Goal: Check status: Check status

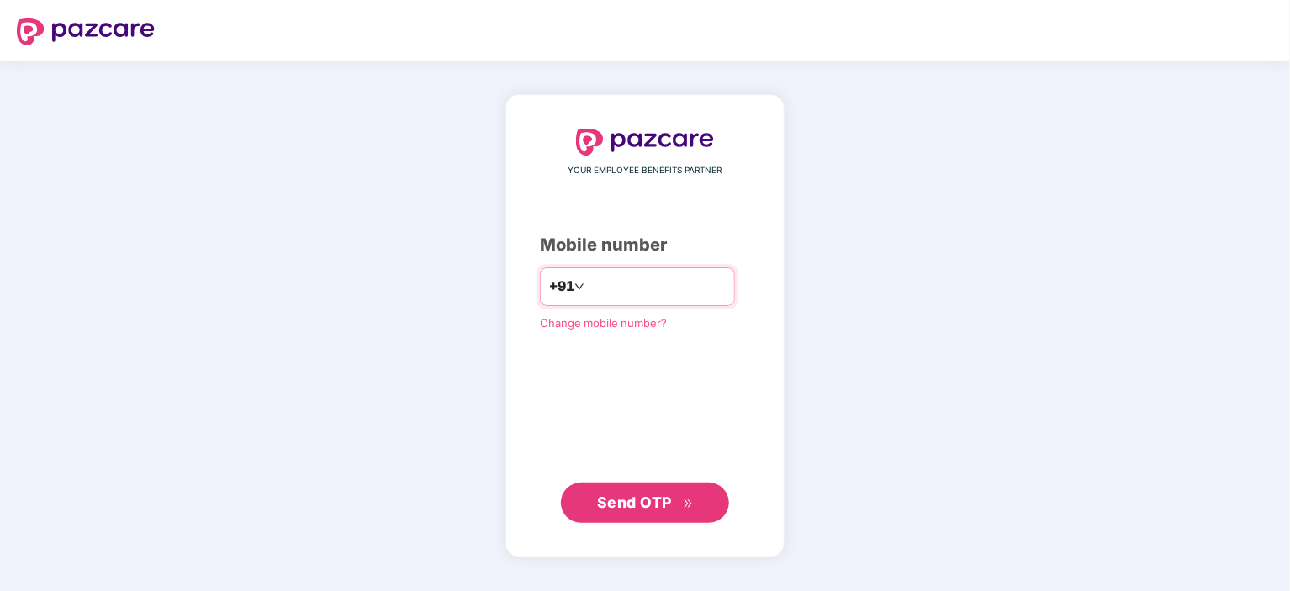
type input "**********"
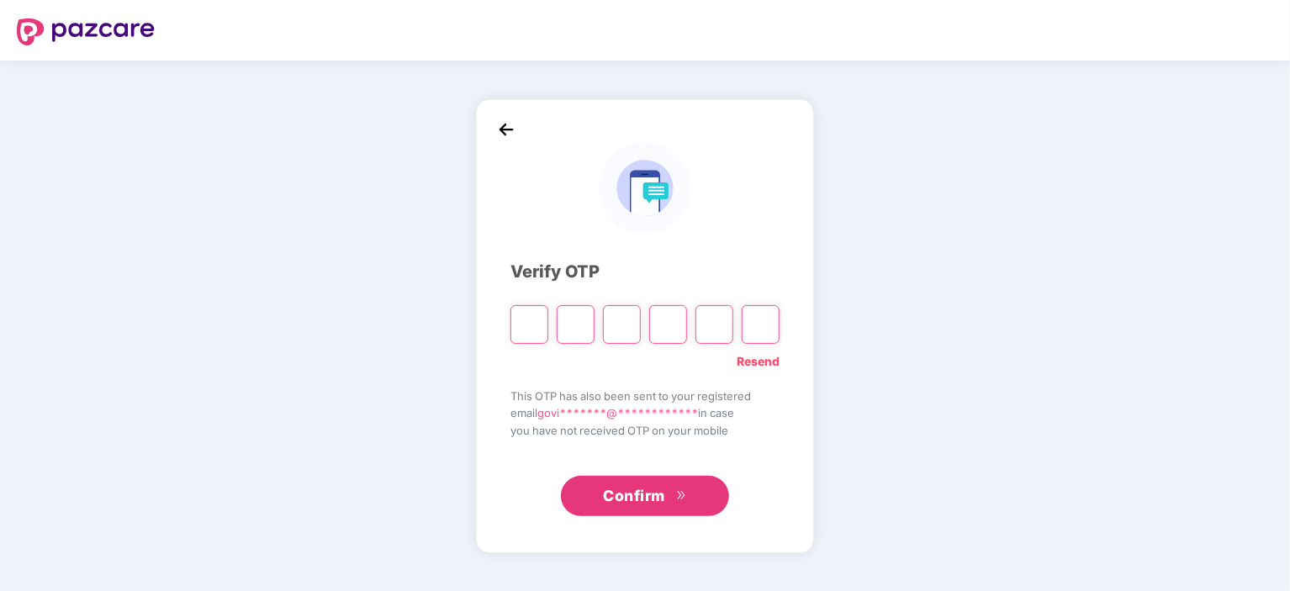
click at [526, 326] on input "Please enter verification code. Digit 1" at bounding box center [529, 324] width 38 height 39
paste input "*"
type input "*"
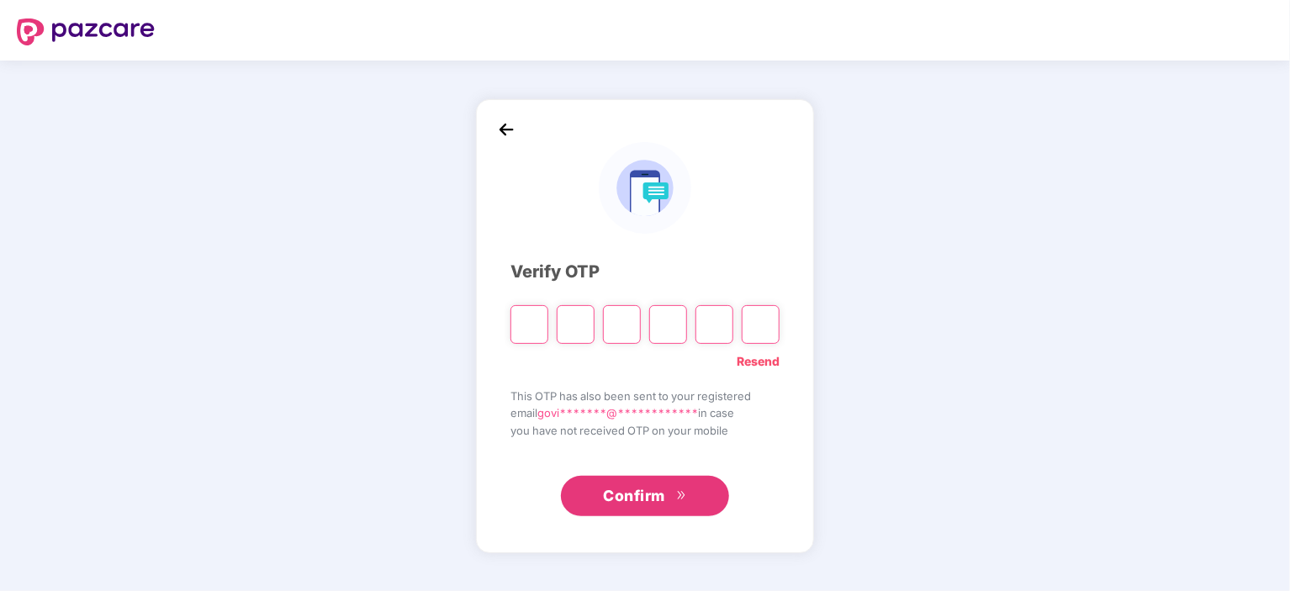
type input "*"
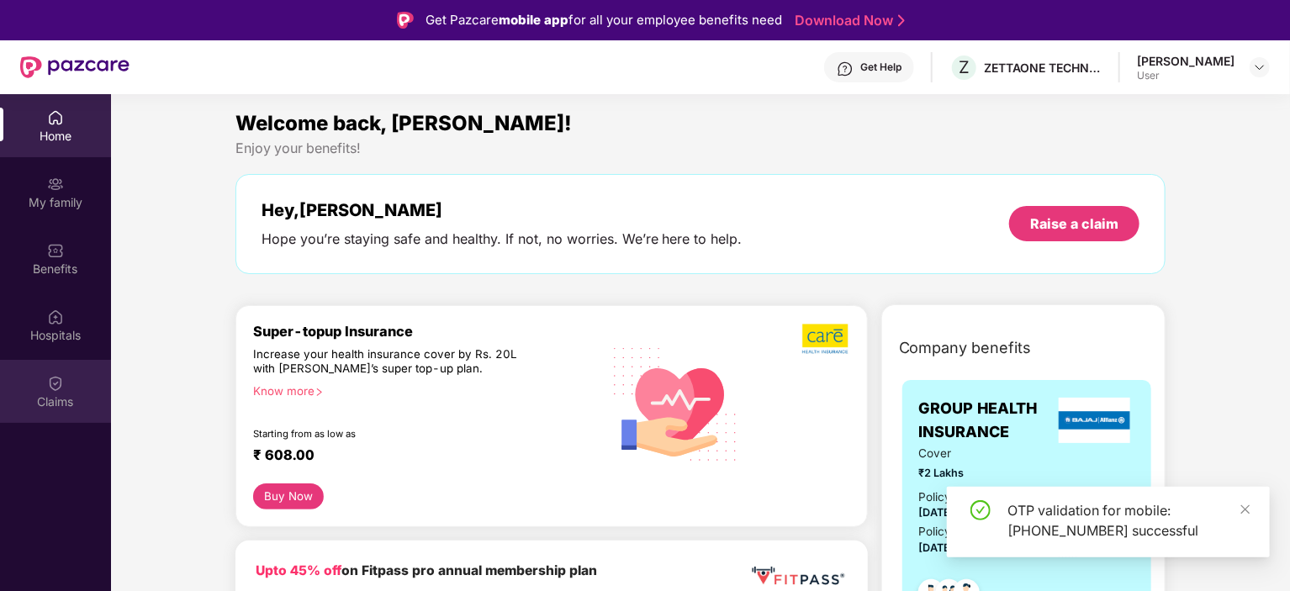
click at [60, 389] on img at bounding box center [55, 383] width 17 height 17
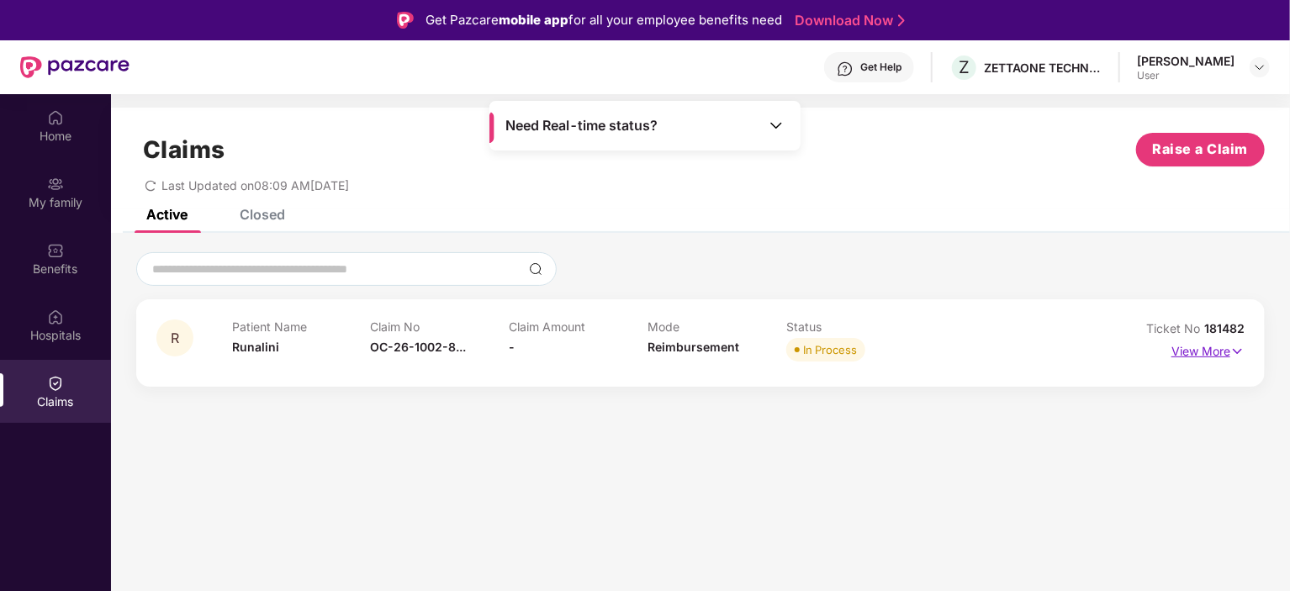
click at [1216, 342] on p "View More" at bounding box center [1208, 349] width 73 height 23
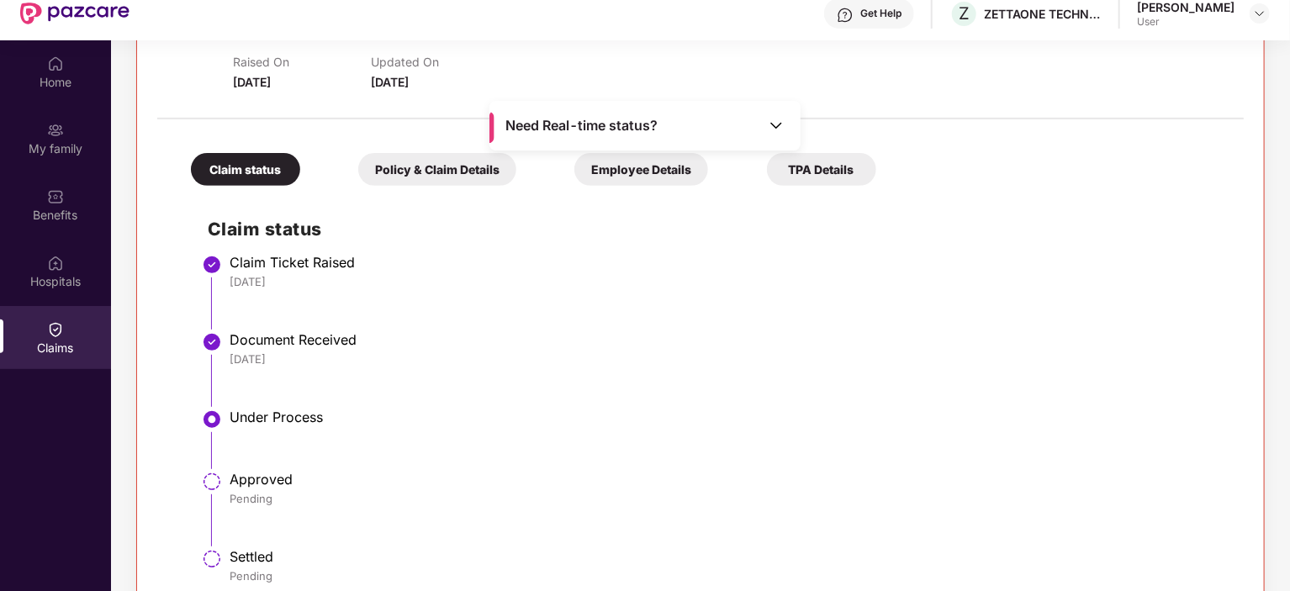
scroll to position [94, 0]
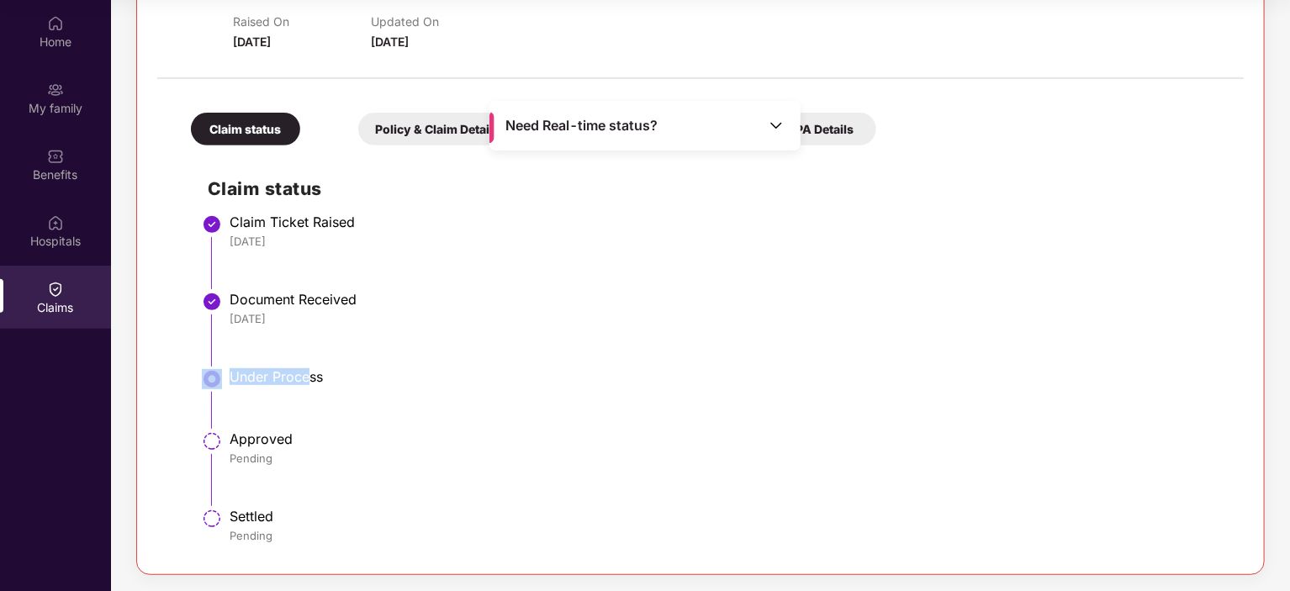
drag, startPoint x: 265, startPoint y: 364, endPoint x: 306, endPoint y: 369, distance: 41.5
click at [306, 369] on ul "Claim Ticket Raised [DATE] Document Received [DATE] Under Process Approved Pend…" at bounding box center [717, 387] width 1019 height 335
click at [320, 377] on div "Under Process" at bounding box center [728, 376] width 997 height 17
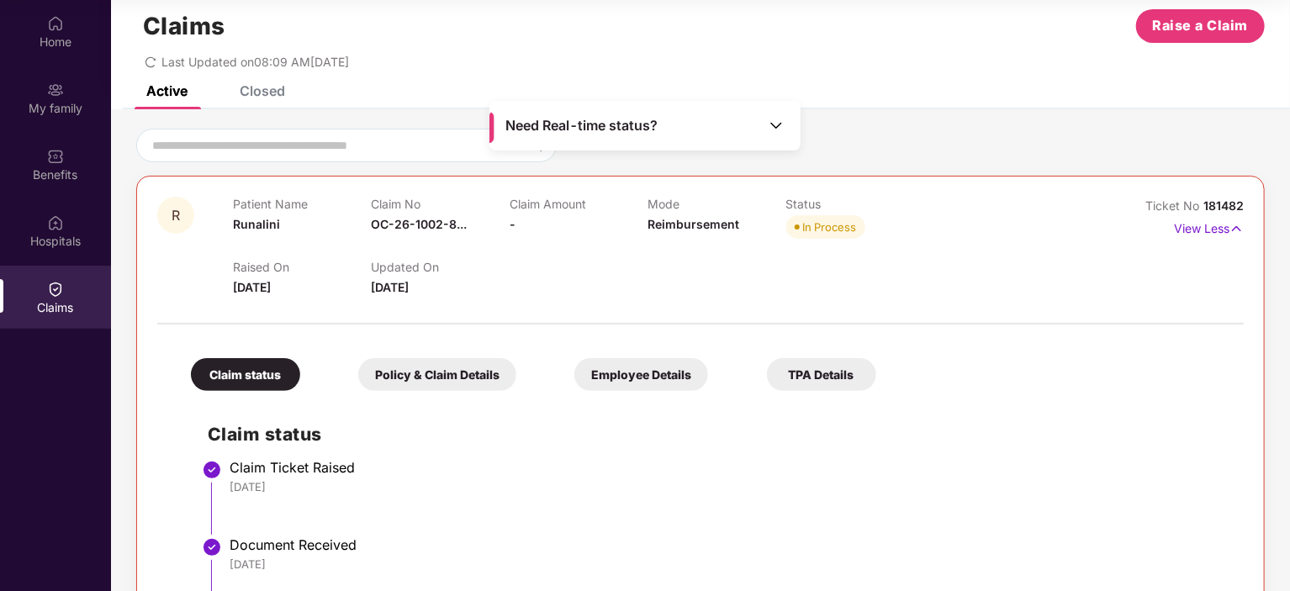
scroll to position [23, 0]
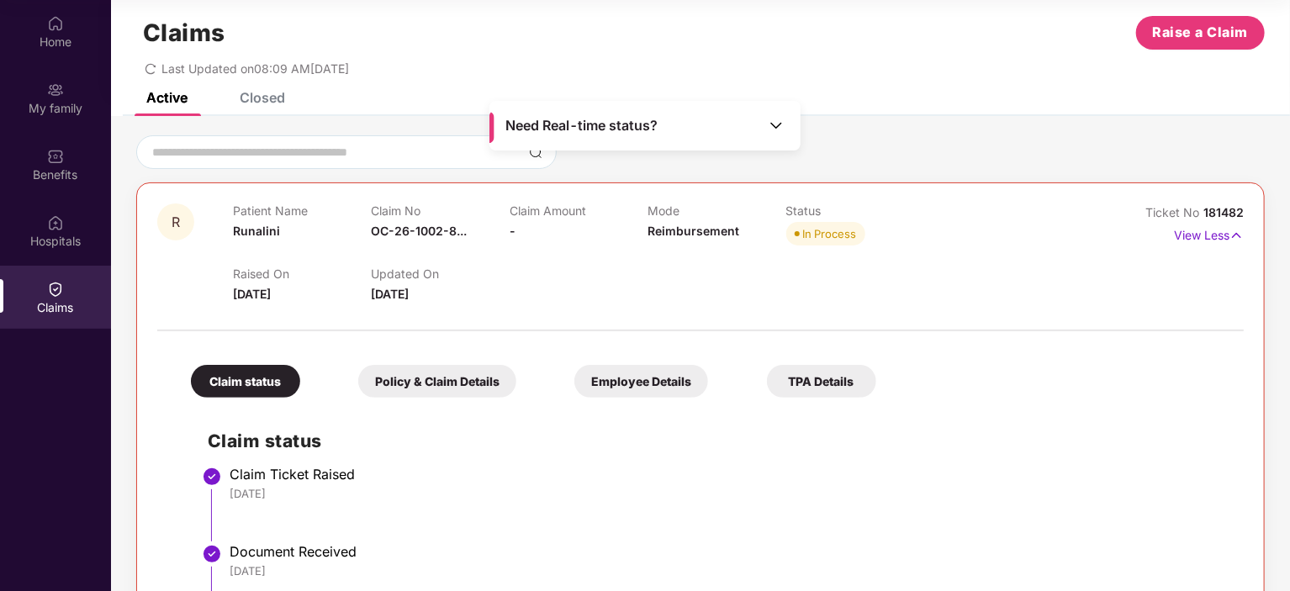
click at [778, 116] on div "Need Real-time status?" at bounding box center [644, 126] width 311 height 50
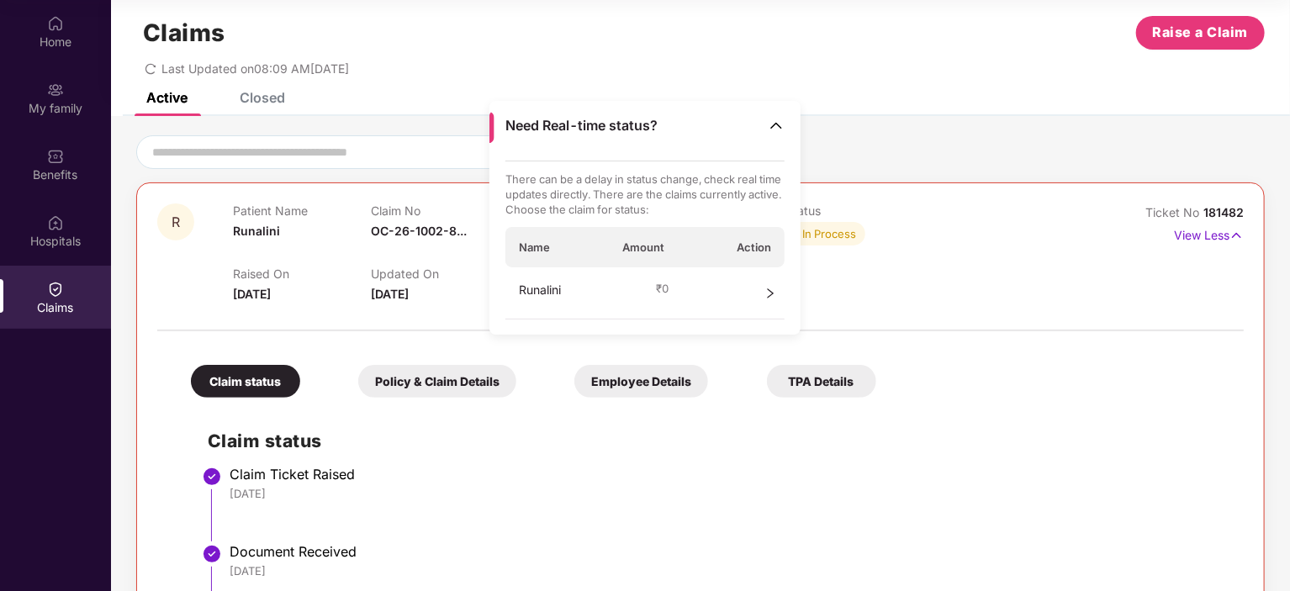
click at [666, 198] on p "There can be a delay in status change, check real time updates directly. There …" at bounding box center [645, 194] width 280 height 45
click at [1026, 324] on div at bounding box center [700, 321] width 1087 height 35
click at [774, 127] on img at bounding box center [776, 125] width 17 height 17
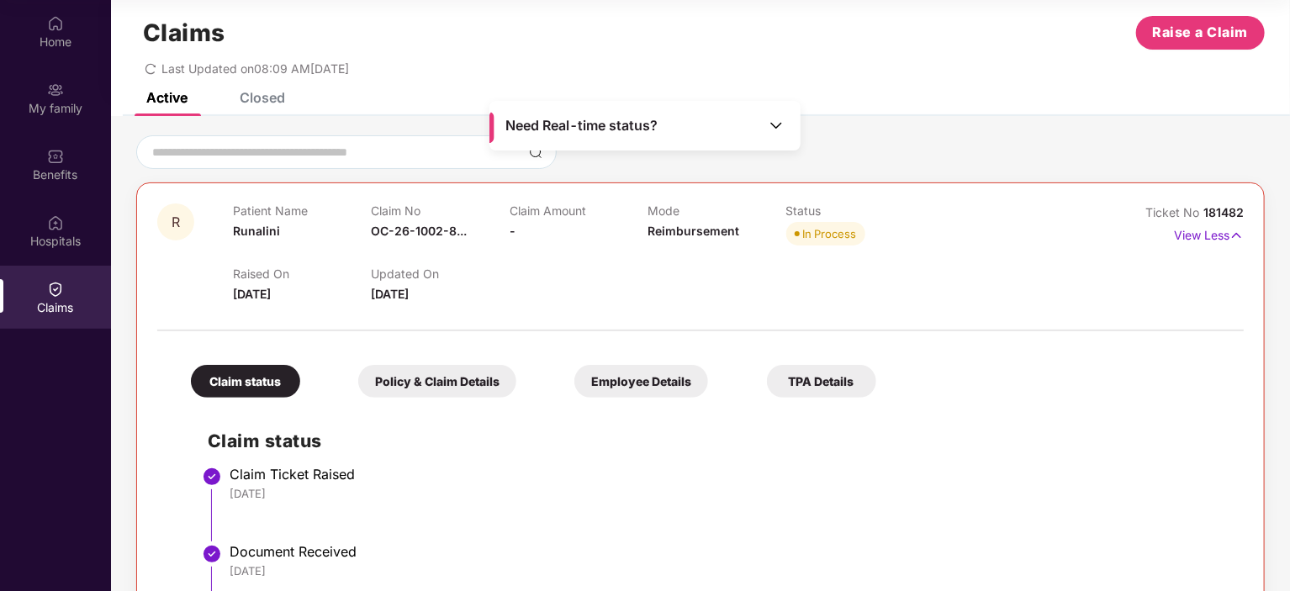
scroll to position [0, 0]
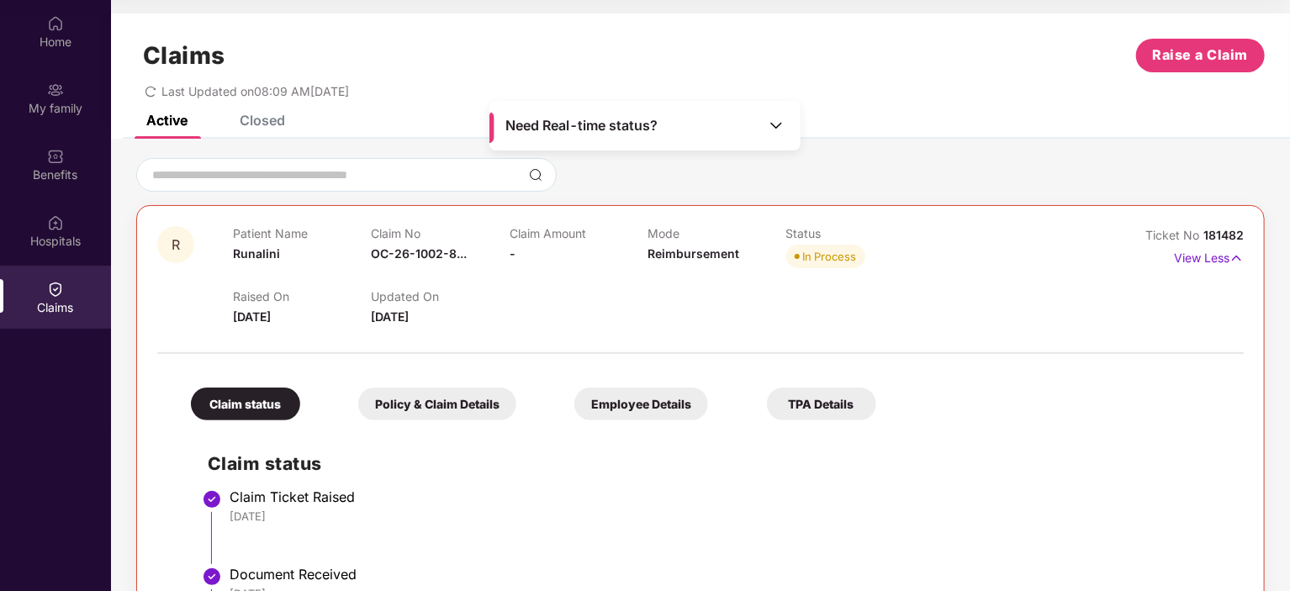
click at [770, 124] on img at bounding box center [776, 125] width 17 height 17
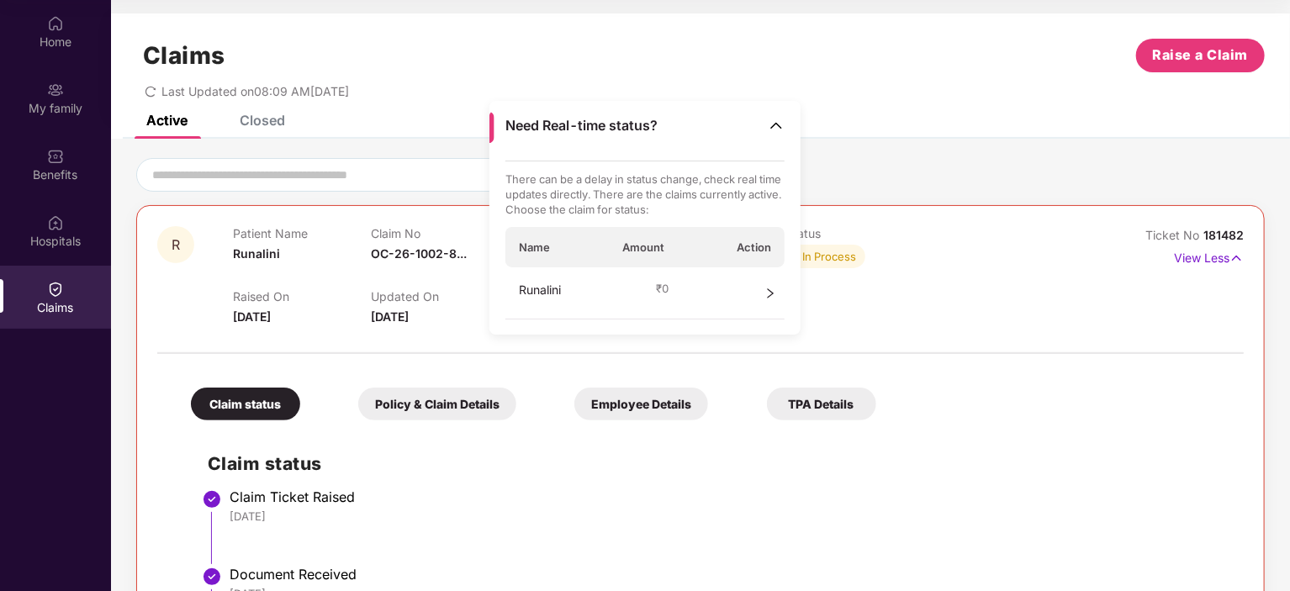
click at [1034, 352] on div at bounding box center [700, 344] width 1087 height 35
click at [773, 120] on img at bounding box center [776, 125] width 17 height 17
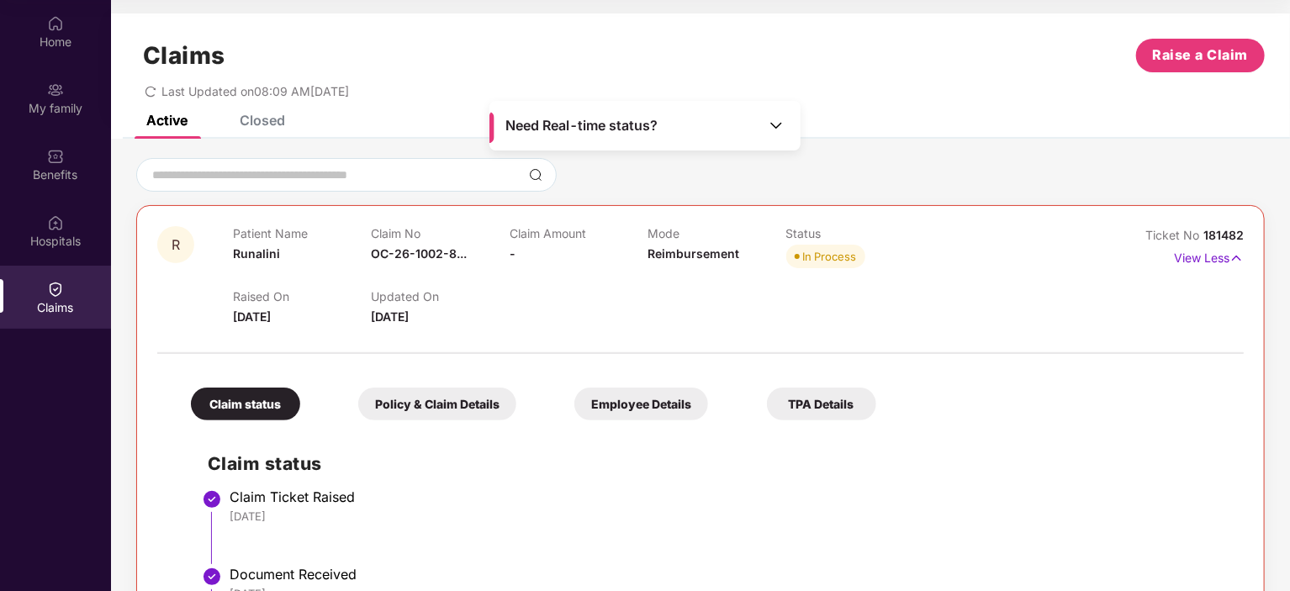
drag, startPoint x: 235, startPoint y: 315, endPoint x: 302, endPoint y: 312, distance: 67.4
click at [302, 312] on div "Raised On [DATE]" at bounding box center [302, 307] width 138 height 37
click at [271, 321] on span "[DATE]" at bounding box center [252, 316] width 38 height 14
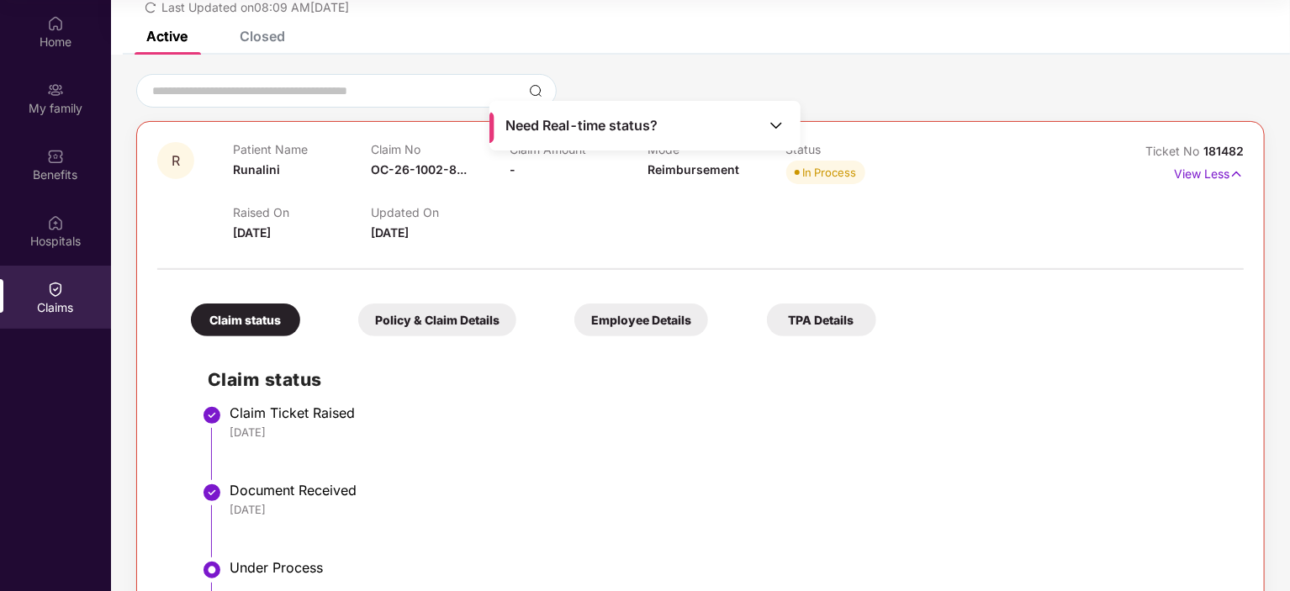
drag, startPoint x: 246, startPoint y: 431, endPoint x: 310, endPoint y: 432, distance: 64.8
click at [310, 432] on div "[DATE]" at bounding box center [728, 432] width 997 height 15
click at [271, 234] on span "[DATE]" at bounding box center [252, 232] width 38 height 14
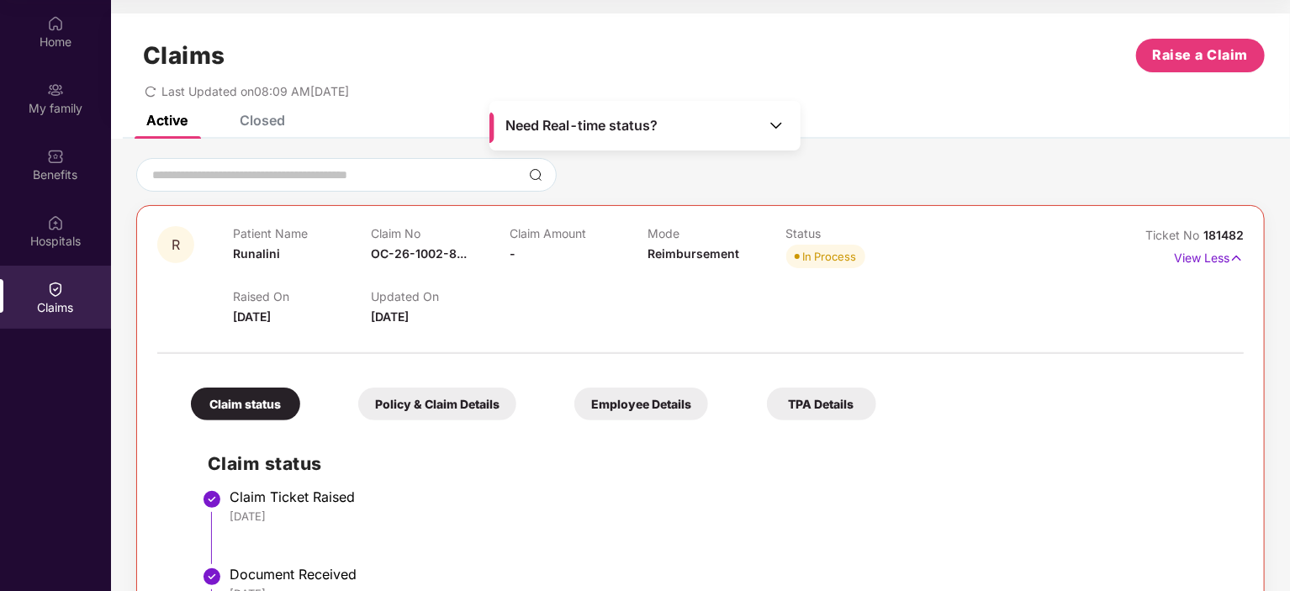
scroll to position [0, 0]
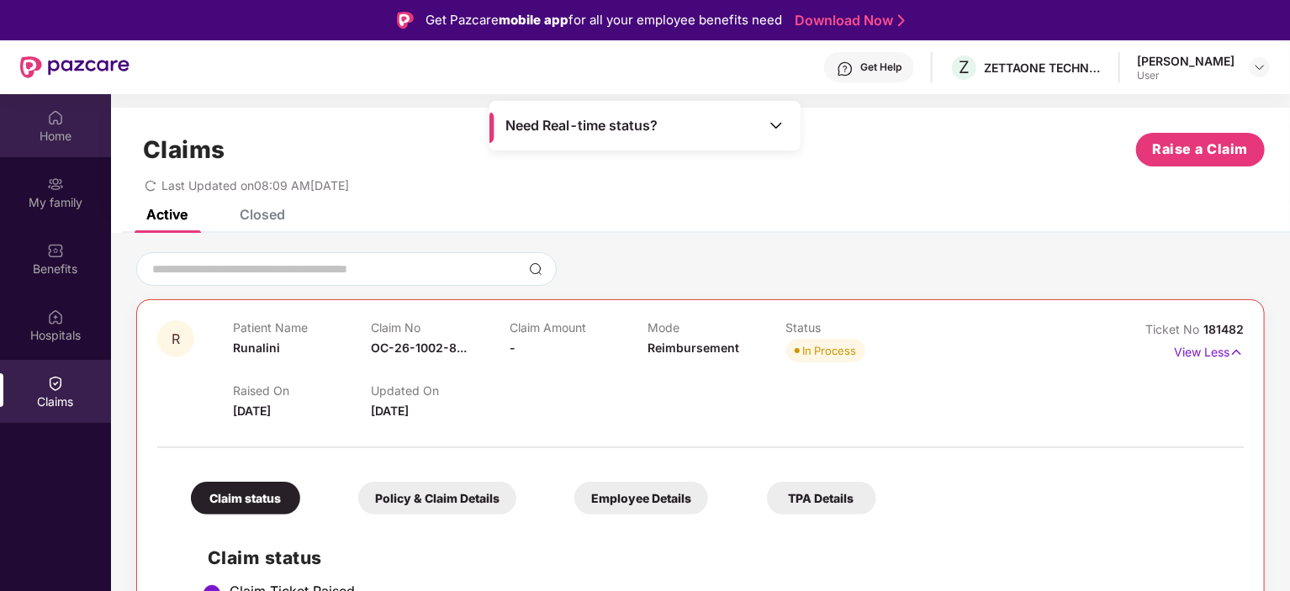
click at [57, 126] on div "Home" at bounding box center [55, 125] width 111 height 63
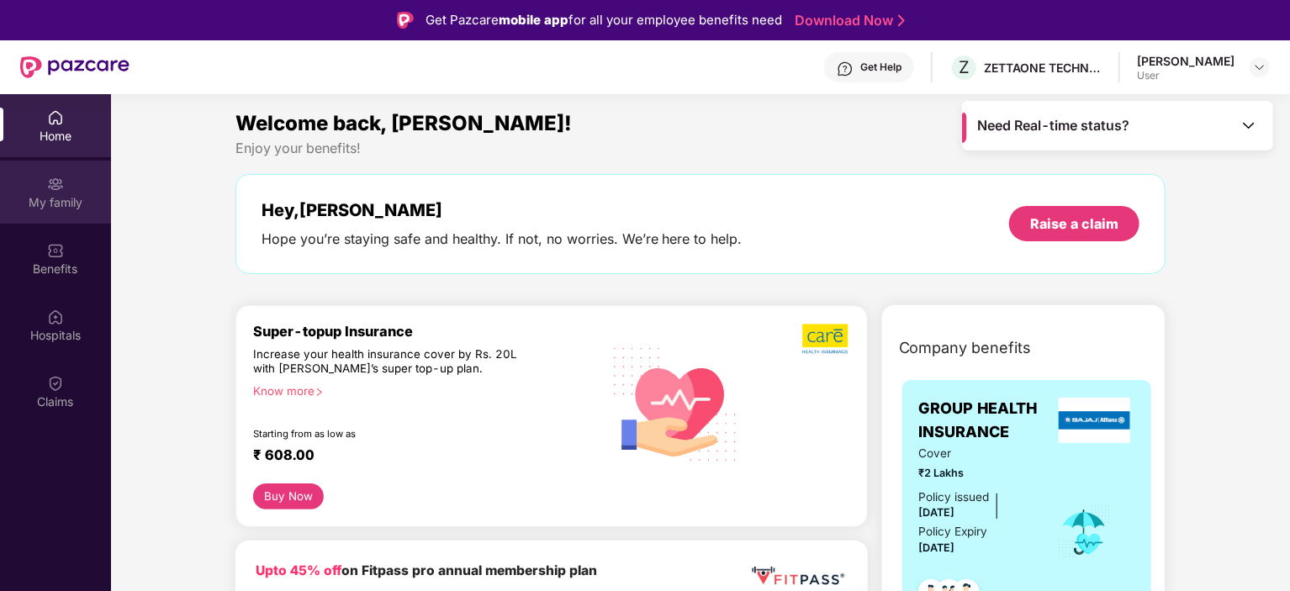
click at [73, 192] on div "My family" at bounding box center [55, 192] width 111 height 63
